Goal: Complete application form: Complete application form

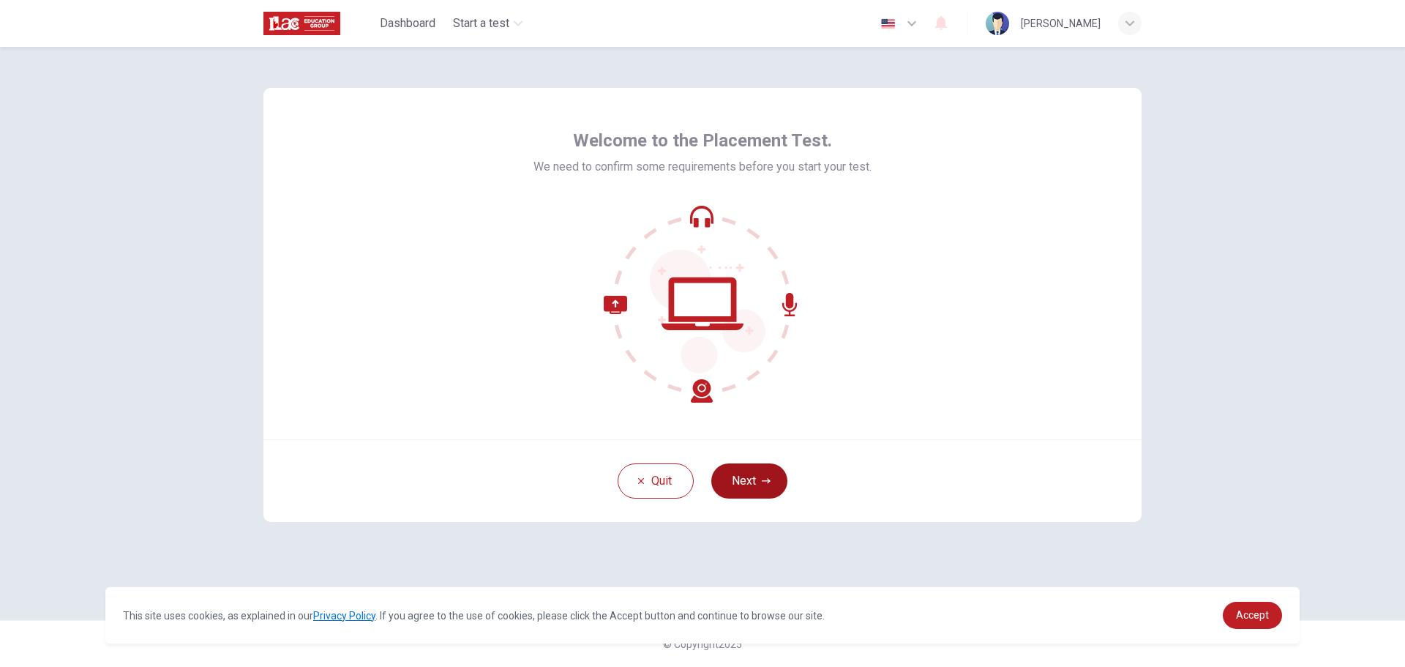
click at [759, 493] on button "Next" at bounding box center [749, 480] width 76 height 35
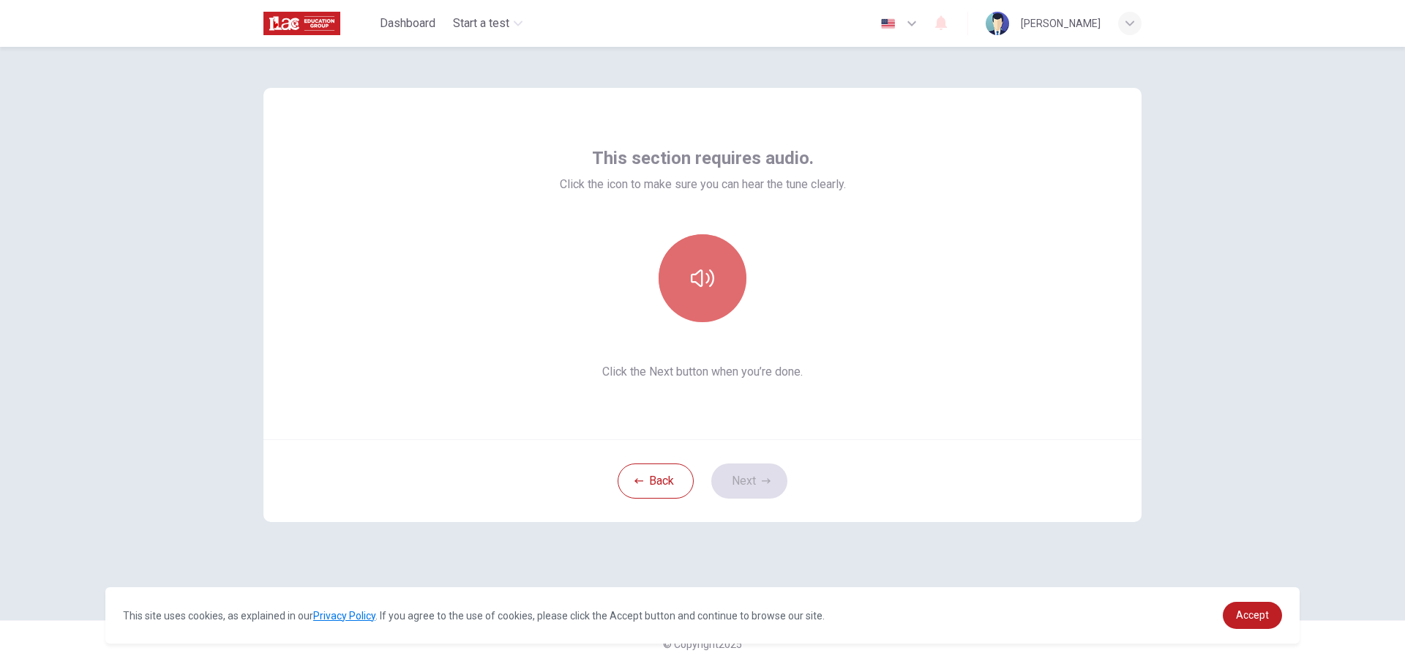
click at [704, 293] on button "button" at bounding box center [702, 278] width 88 height 88
click at [716, 280] on button "button" at bounding box center [702, 278] width 88 height 88
click at [740, 483] on button "Next" at bounding box center [749, 480] width 76 height 35
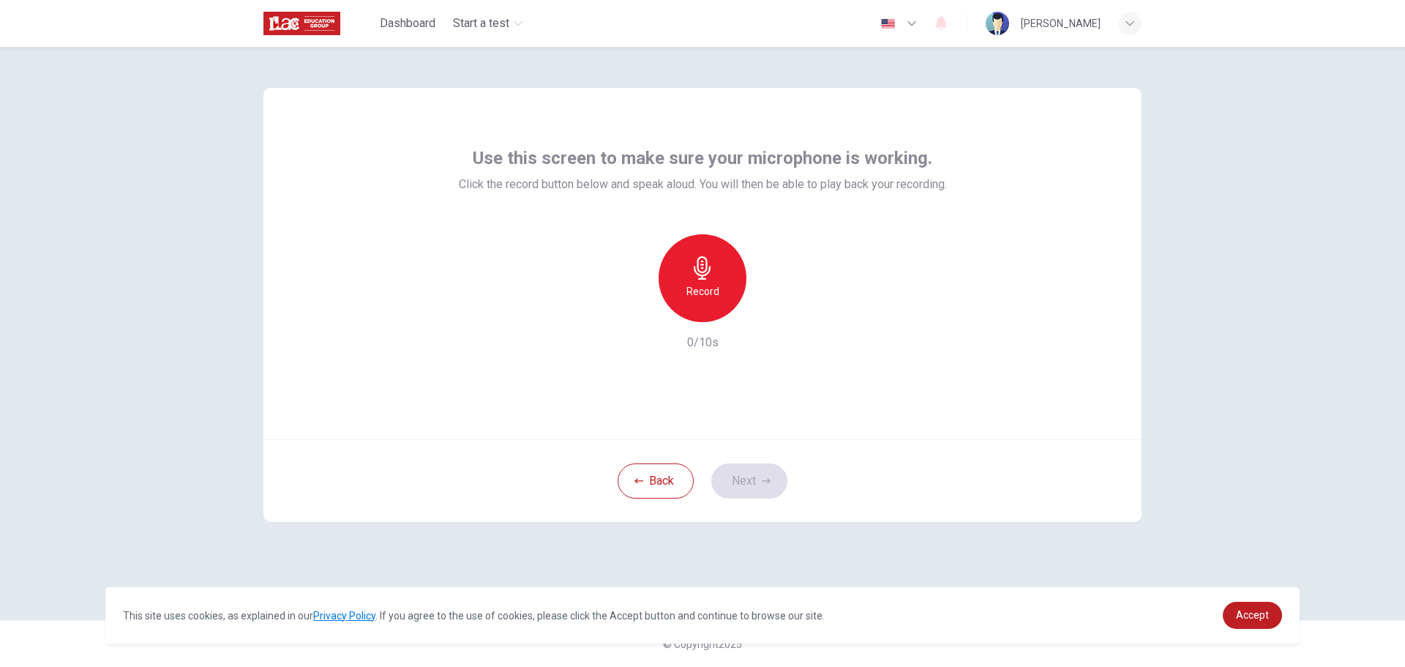
click at [701, 269] on icon "button" at bounding box center [702, 267] width 23 height 23
click at [705, 263] on icon "button" at bounding box center [702, 267] width 23 height 23
click at [766, 315] on icon "button" at bounding box center [769, 310] width 15 height 15
click at [772, 318] on div "button" at bounding box center [769, 310] width 23 height 23
click at [709, 282] on div "Record" at bounding box center [702, 278] width 88 height 88
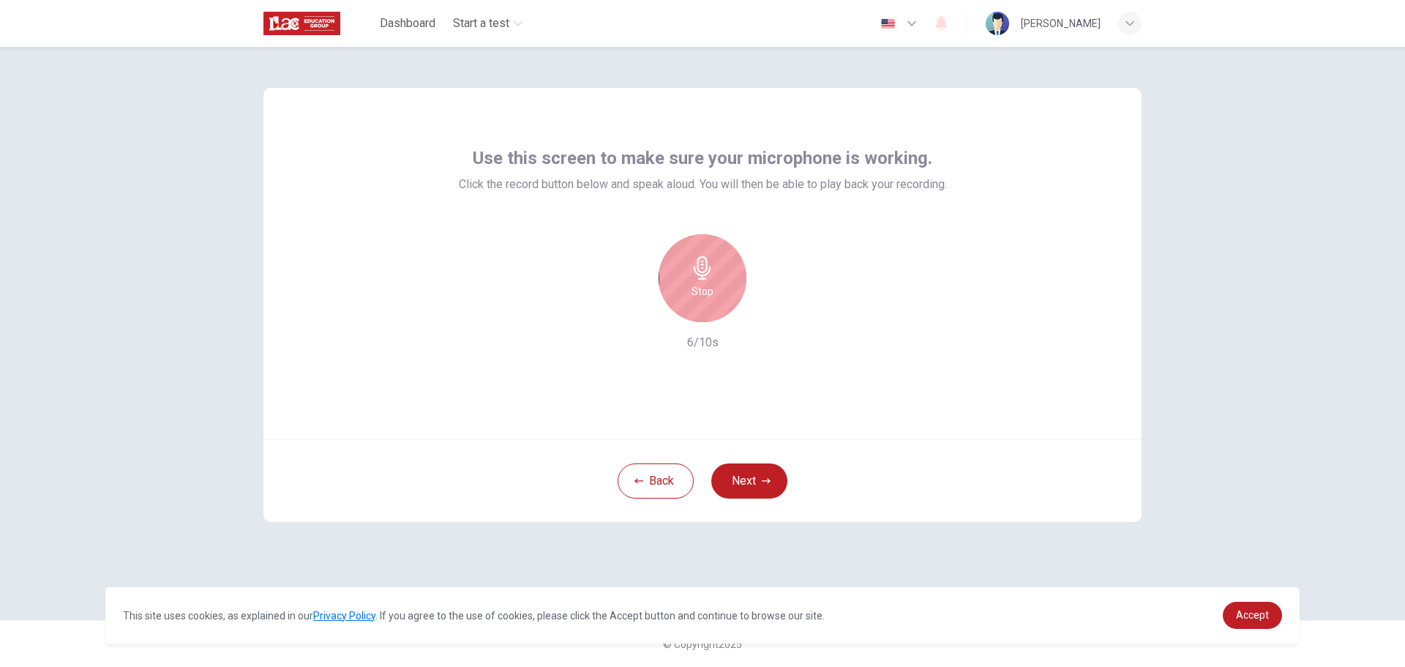
click at [709, 266] on icon "button" at bounding box center [702, 267] width 17 height 23
click at [772, 308] on icon "button" at bounding box center [769, 310] width 15 height 15
click at [707, 260] on icon "button" at bounding box center [702, 267] width 17 height 23
click at [702, 259] on icon "button" at bounding box center [702, 267] width 23 height 23
click at [776, 326] on div "Record 7/10s" at bounding box center [703, 292] width 488 height 117
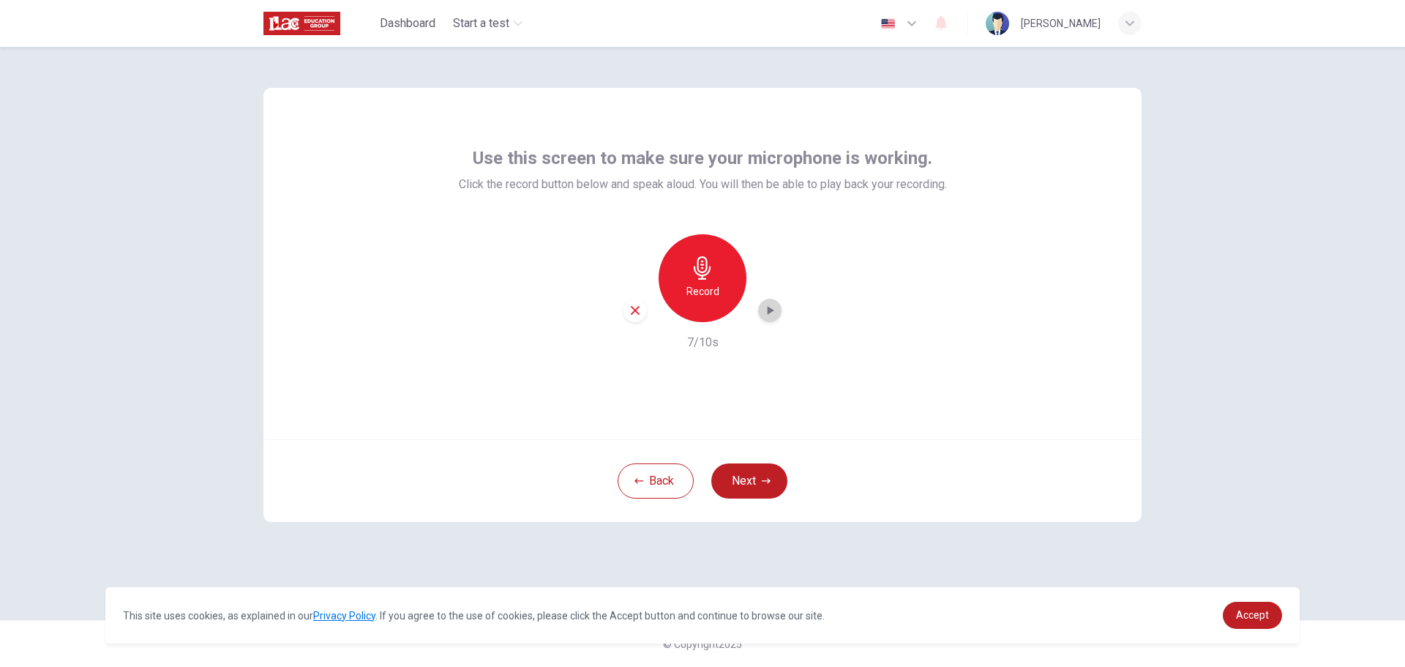
click at [765, 310] on icon "button" at bounding box center [769, 310] width 15 height 15
click at [707, 271] on icon "button" at bounding box center [702, 267] width 23 height 23
drag, startPoint x: 708, startPoint y: 274, endPoint x: 716, endPoint y: 274, distance: 8.1
click at [709, 274] on icon "button" at bounding box center [702, 267] width 23 height 23
click at [773, 307] on icon "button" at bounding box center [769, 310] width 15 height 15
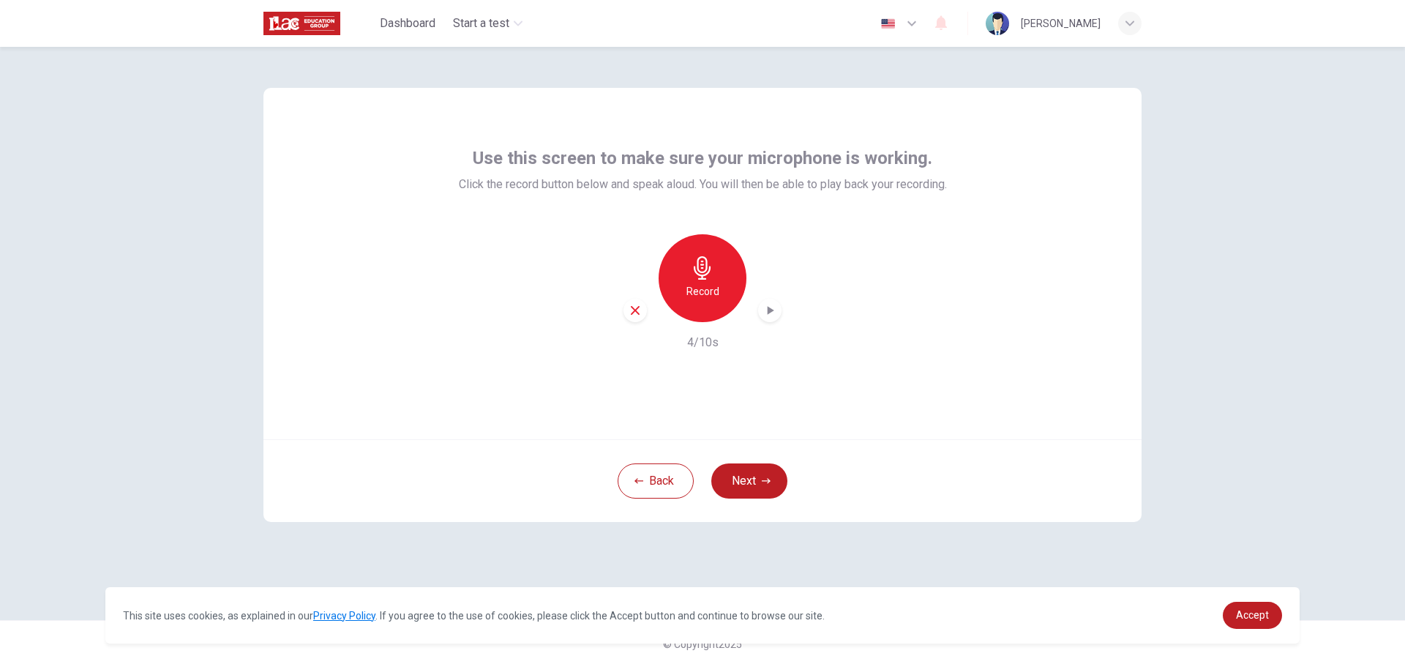
click at [771, 315] on icon "button" at bounding box center [769, 310] width 15 height 15
click at [706, 277] on icon "button" at bounding box center [702, 267] width 23 height 23
click at [704, 262] on icon "button" at bounding box center [702, 267] width 23 height 23
click at [770, 313] on icon "button" at bounding box center [769, 310] width 15 height 15
click at [657, 473] on button "Back" at bounding box center [656, 480] width 76 height 35
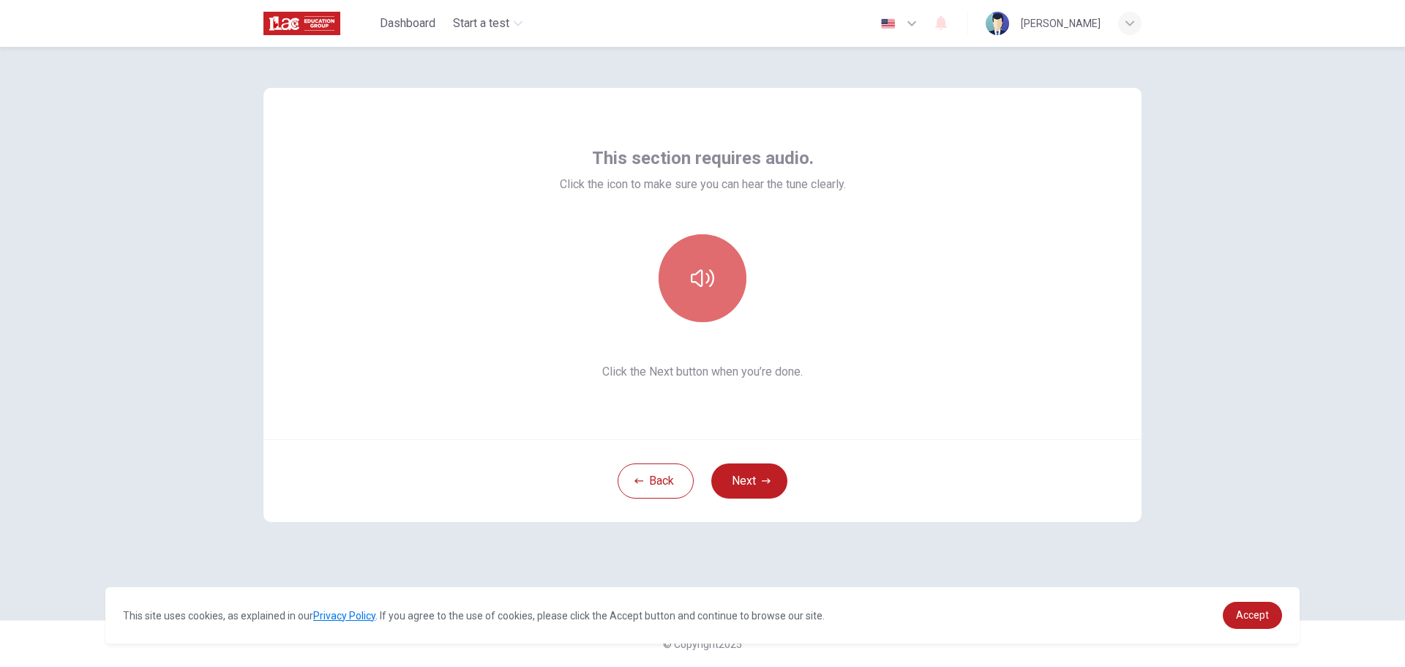
click at [705, 259] on button "button" at bounding box center [702, 278] width 88 height 88
click at [748, 489] on button "Next" at bounding box center [749, 480] width 76 height 35
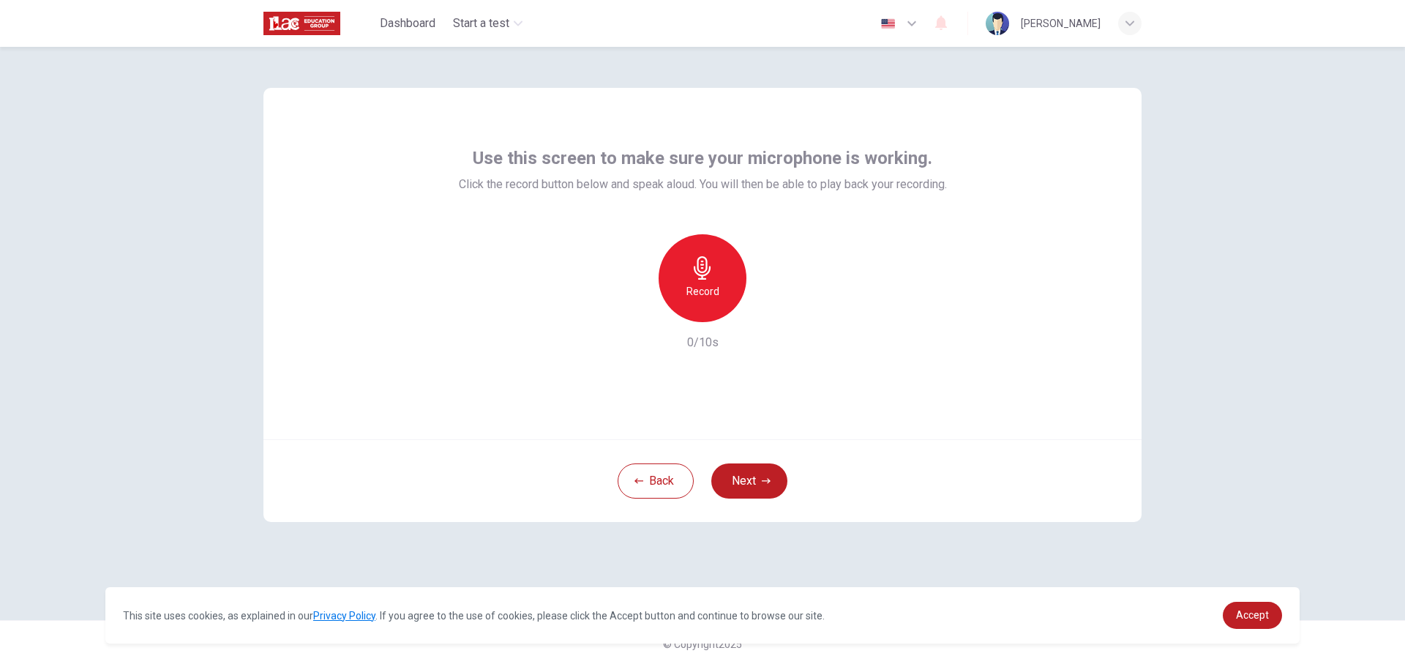
click at [702, 258] on icon "button" at bounding box center [702, 267] width 17 height 23
click at [691, 274] on icon "button" at bounding box center [702, 267] width 23 height 23
click at [774, 312] on icon "button" at bounding box center [769, 310] width 15 height 15
drag, startPoint x: 640, startPoint y: 478, endPoint x: 640, endPoint y: 451, distance: 27.1
click at [640, 480] on icon "button" at bounding box center [638, 480] width 9 height 9
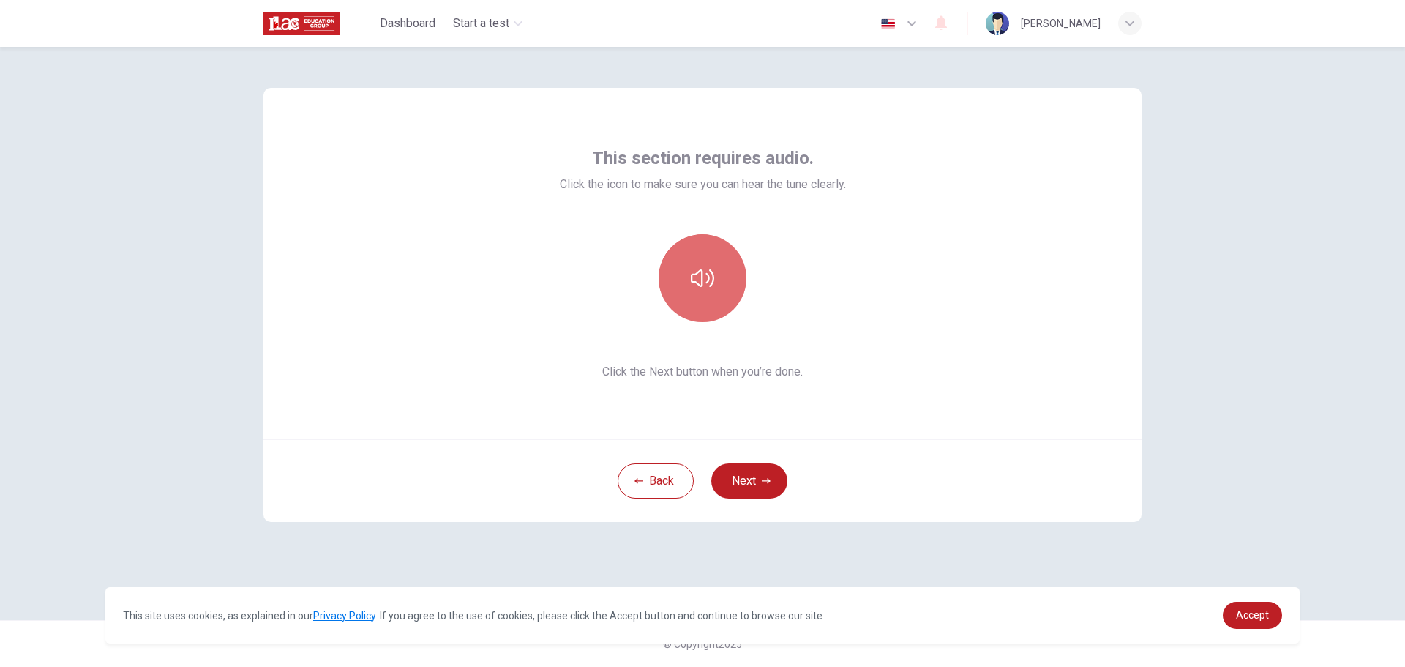
click at [698, 271] on icon "button" at bounding box center [702, 278] width 23 height 18
click at [735, 488] on button "Next" at bounding box center [749, 480] width 76 height 35
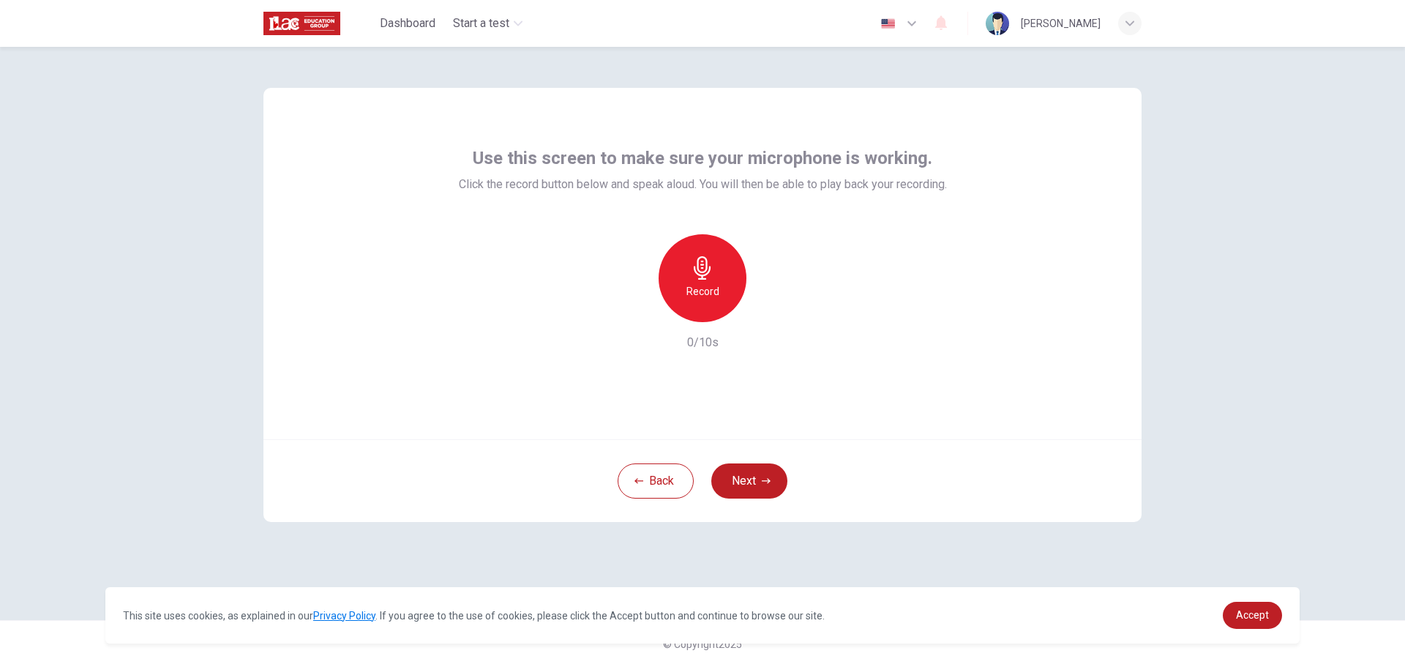
click at [702, 271] on icon "button" at bounding box center [702, 267] width 17 height 23
click at [763, 309] on icon "button" at bounding box center [769, 310] width 15 height 15
click at [770, 318] on div "button" at bounding box center [769, 310] width 23 height 23
click at [768, 311] on icon "button" at bounding box center [770, 310] width 10 height 11
